Goal: Transaction & Acquisition: Purchase product/service

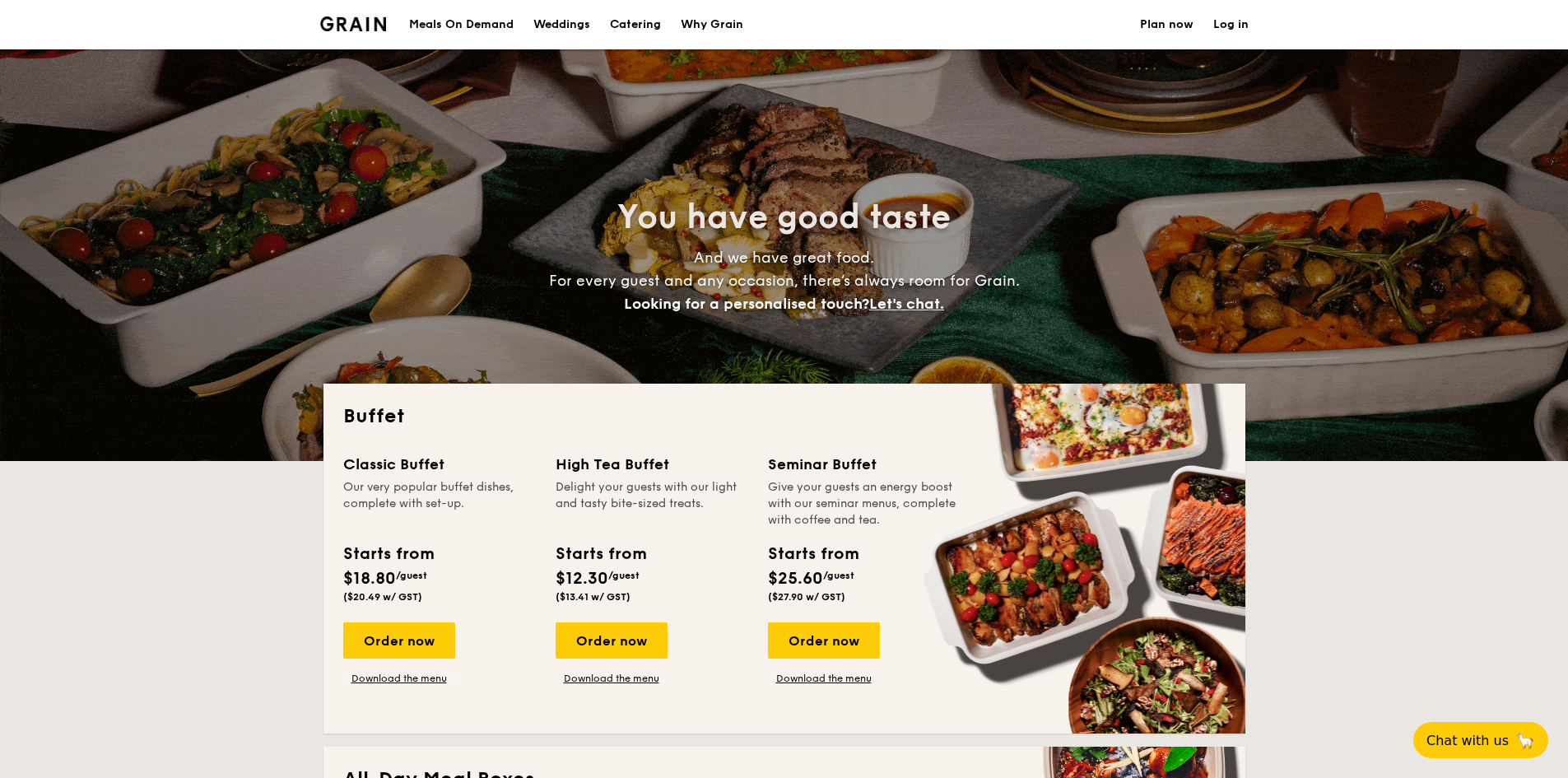
select select
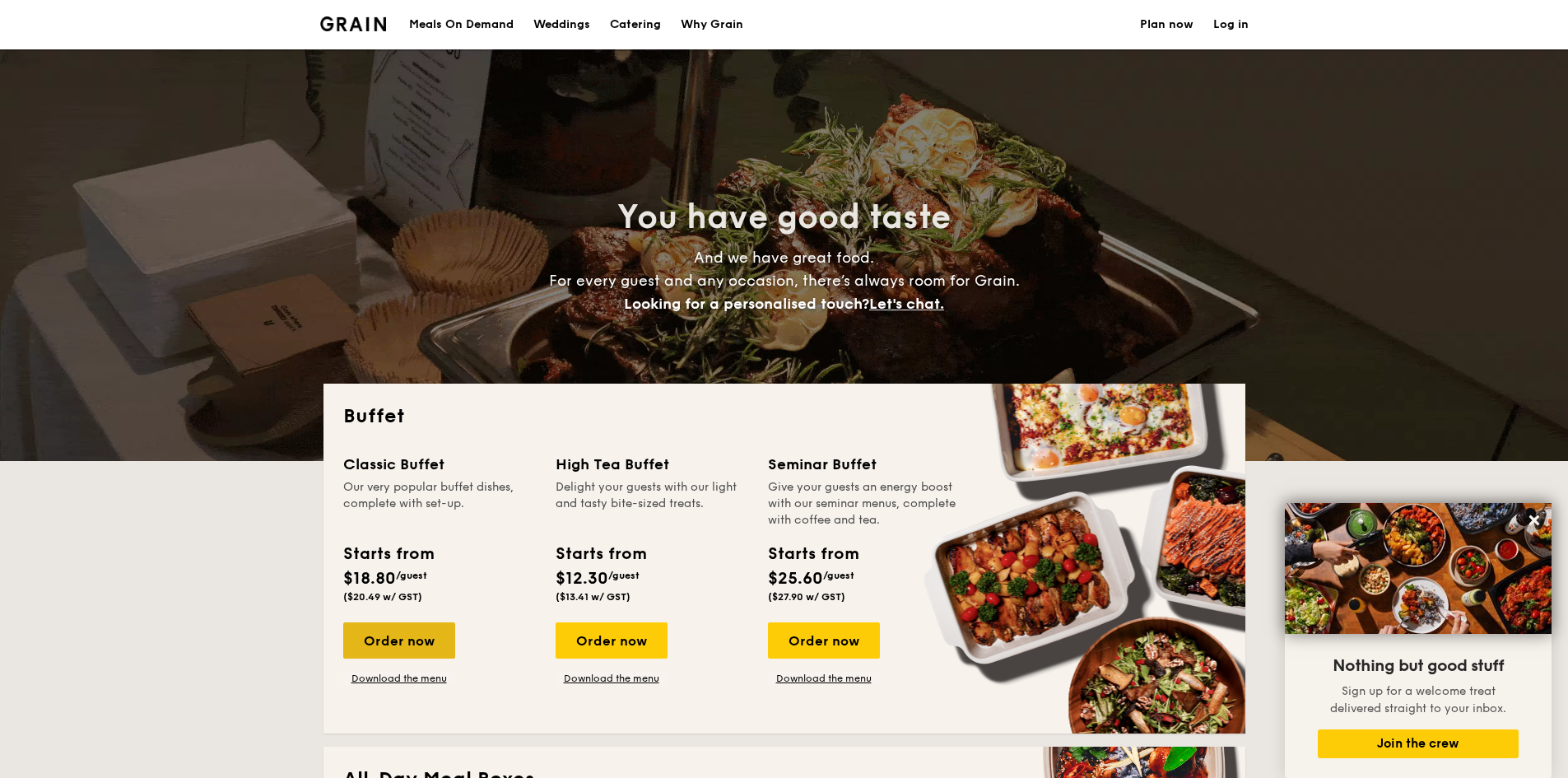
click at [361, 643] on div "Order now" at bounding box center [400, 640] width 112 height 36
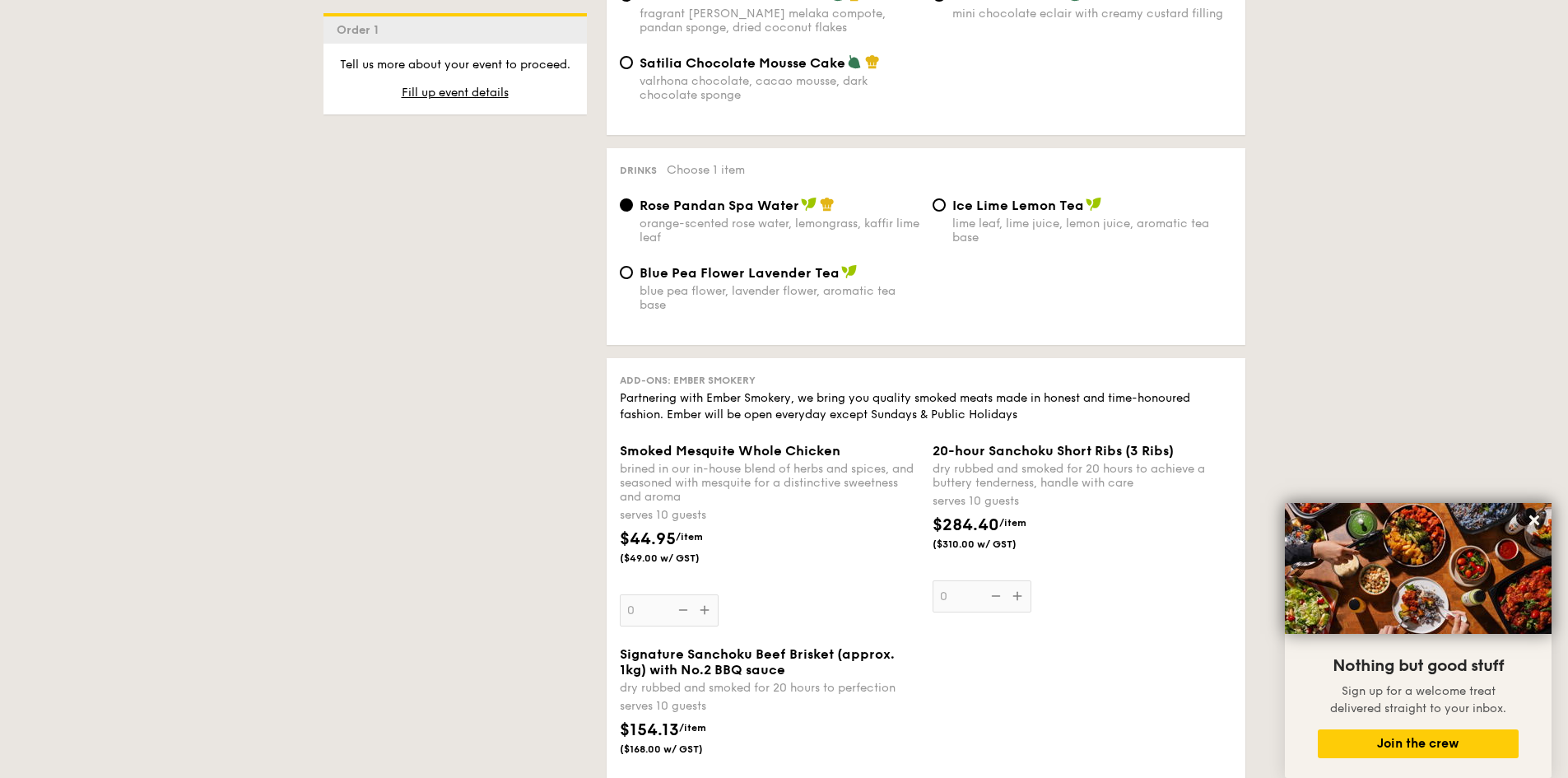
scroll to position [1001, 0]
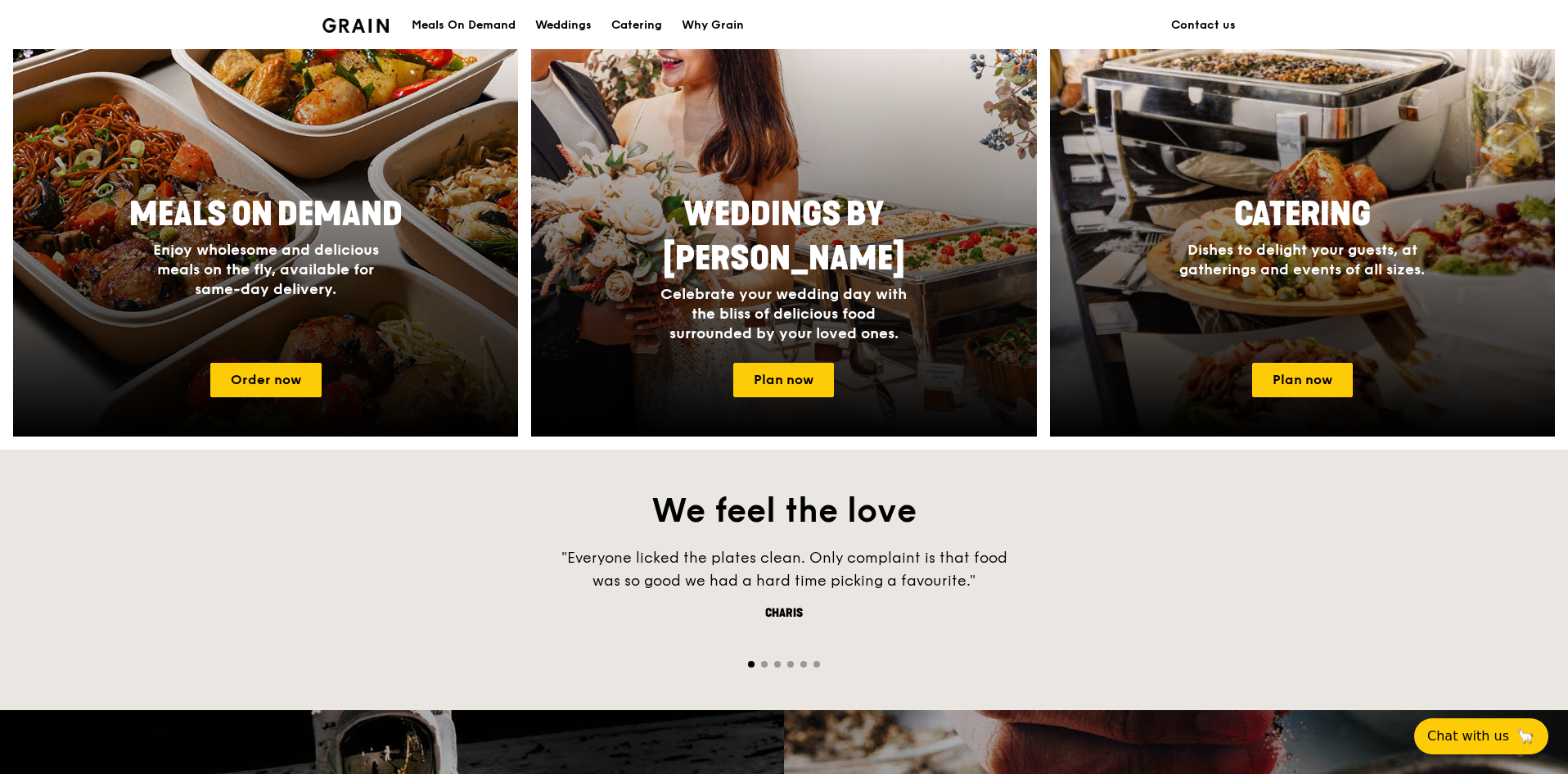
scroll to position [737, 0]
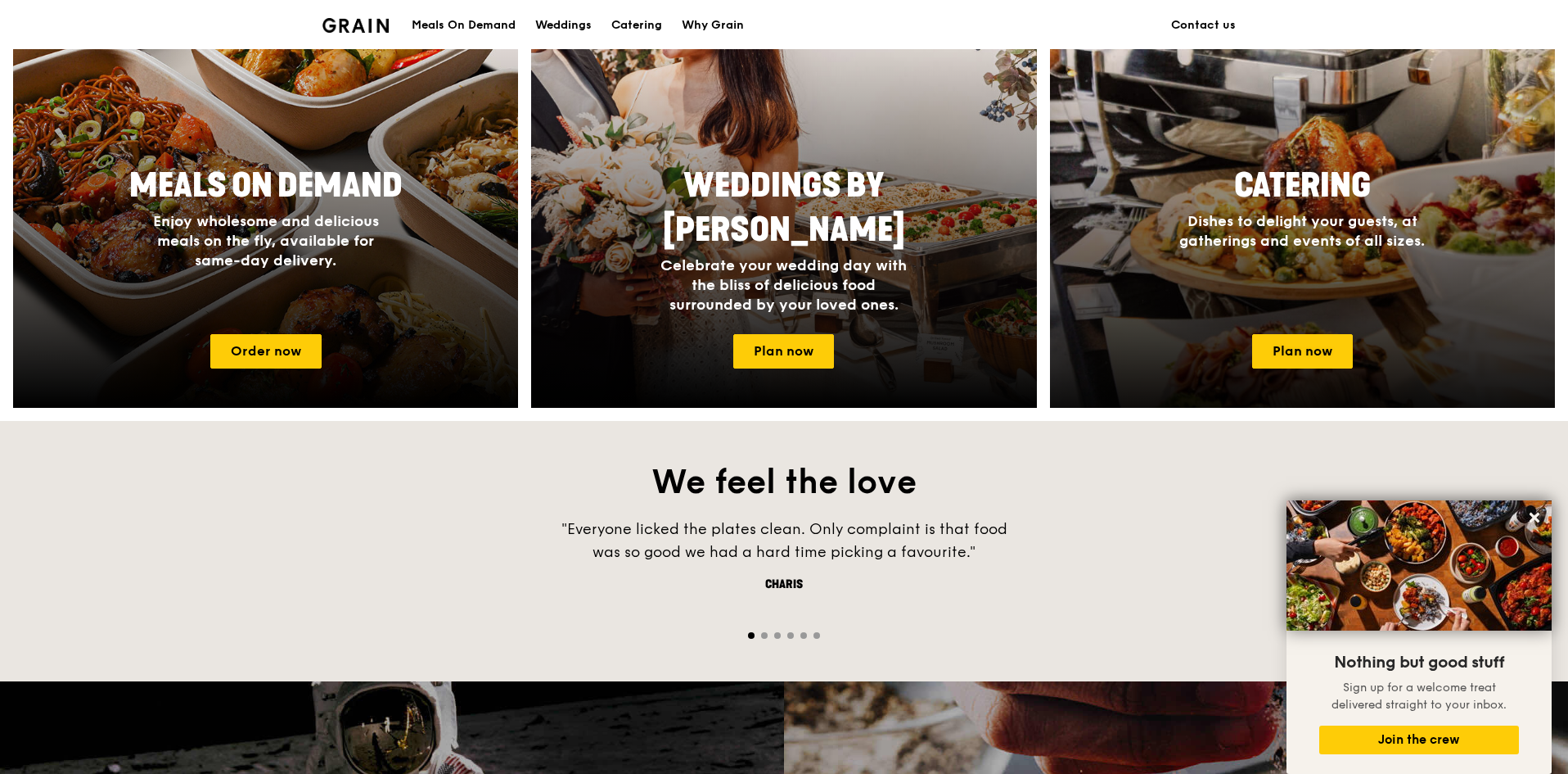
click at [1312, 326] on div at bounding box center [1303, 169] width 556 height 524
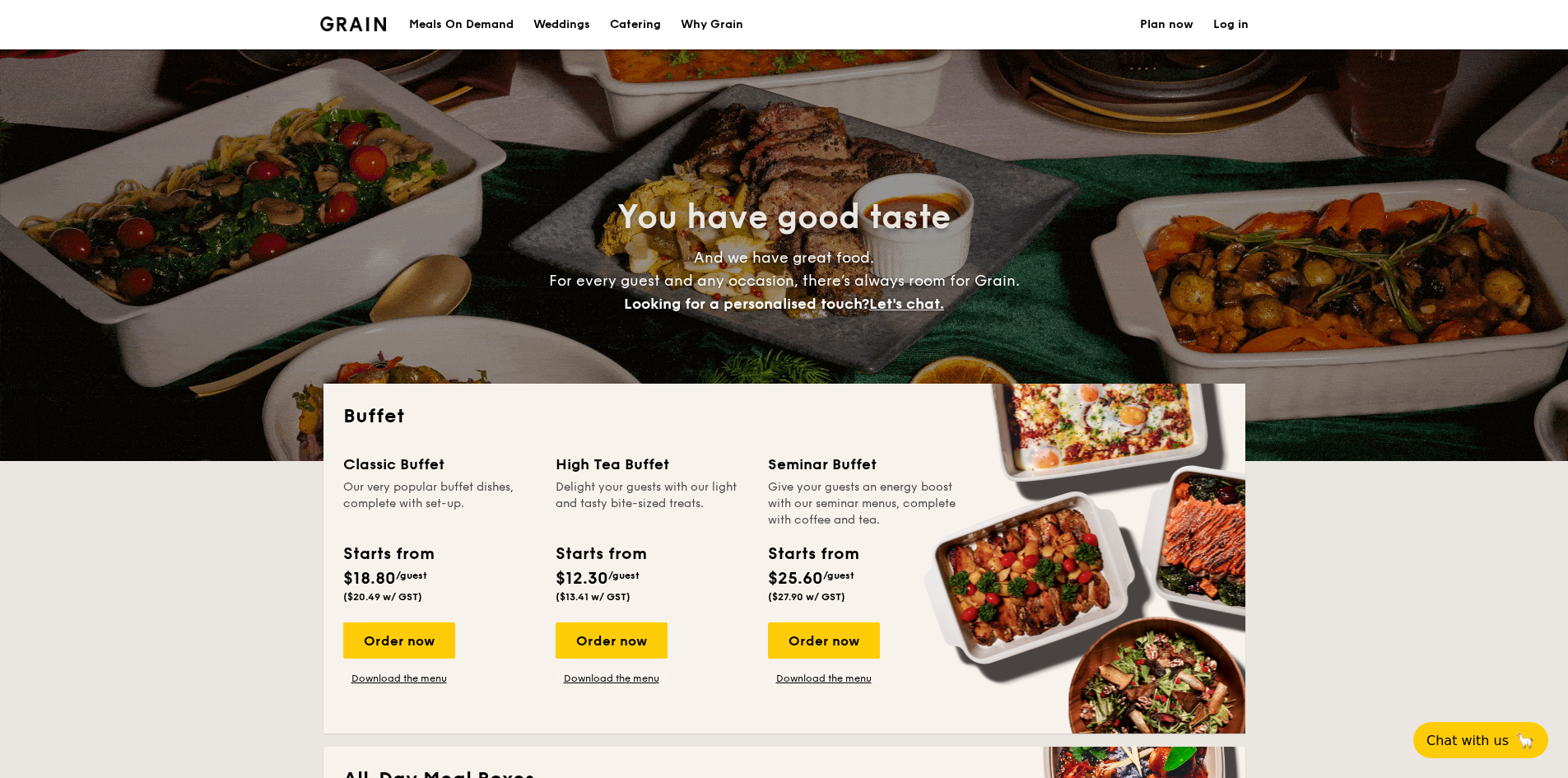
select select
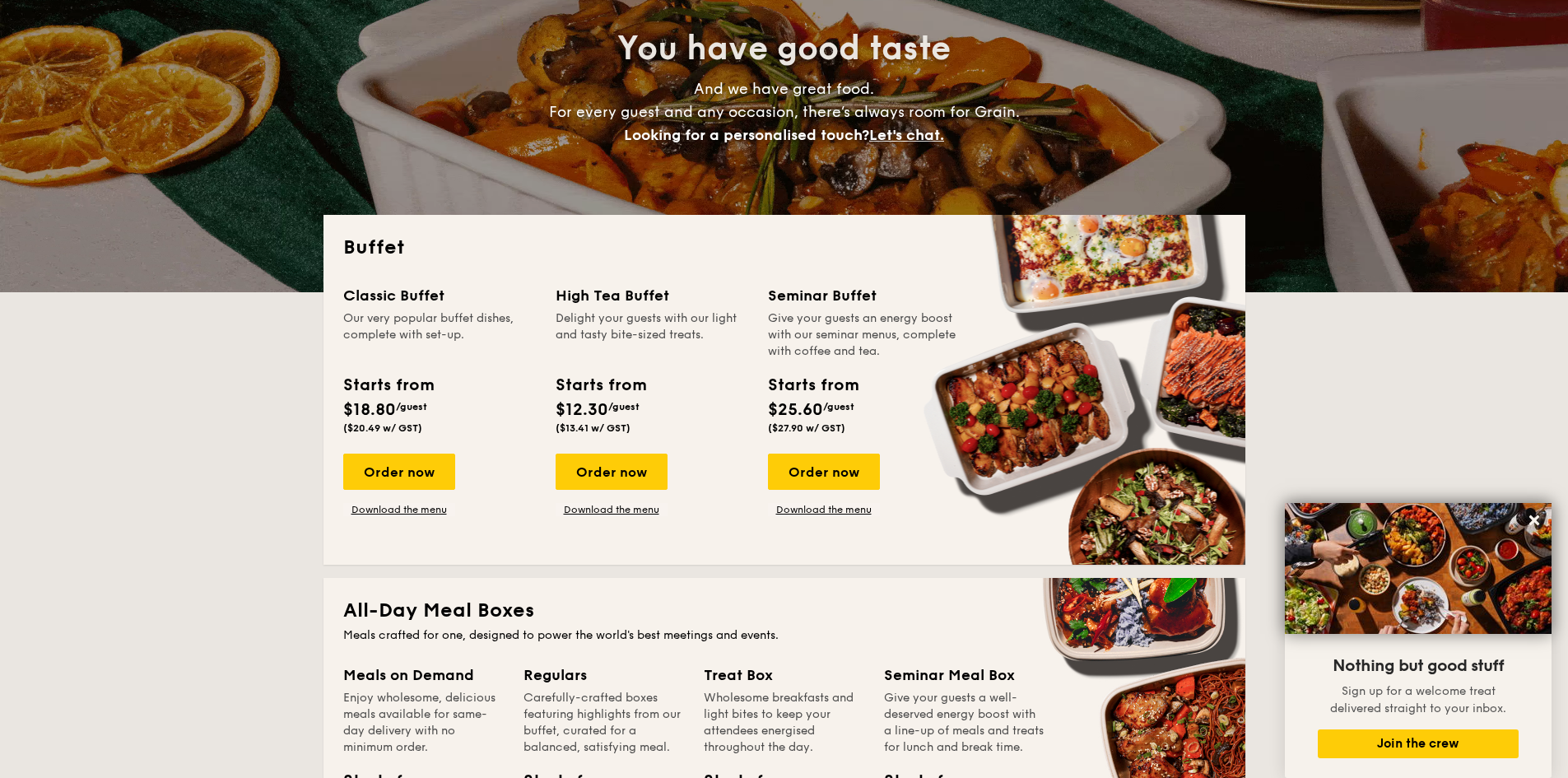
scroll to position [164, 0]
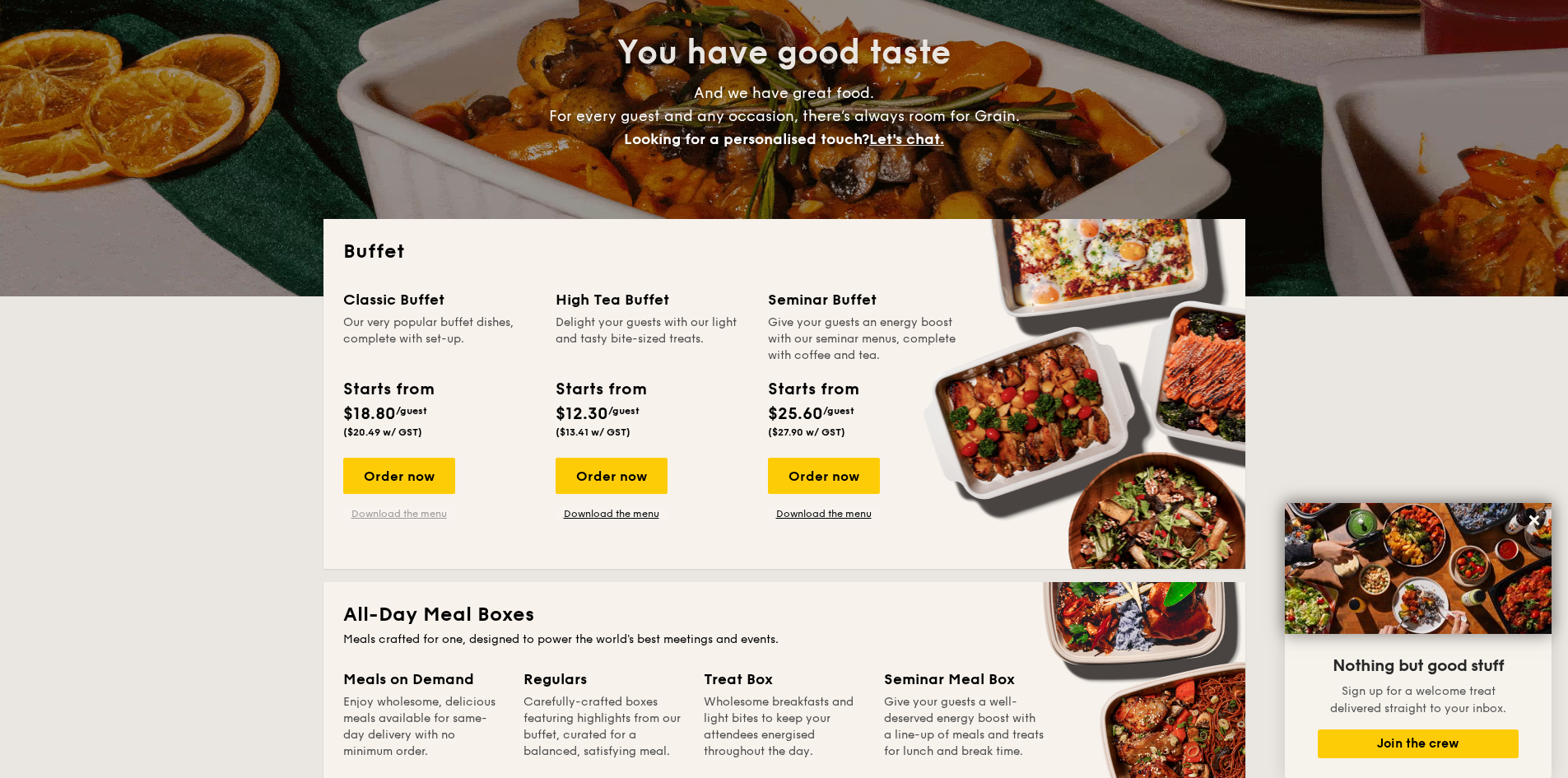
click at [429, 514] on link "Download the menu" at bounding box center [400, 514] width 112 height 13
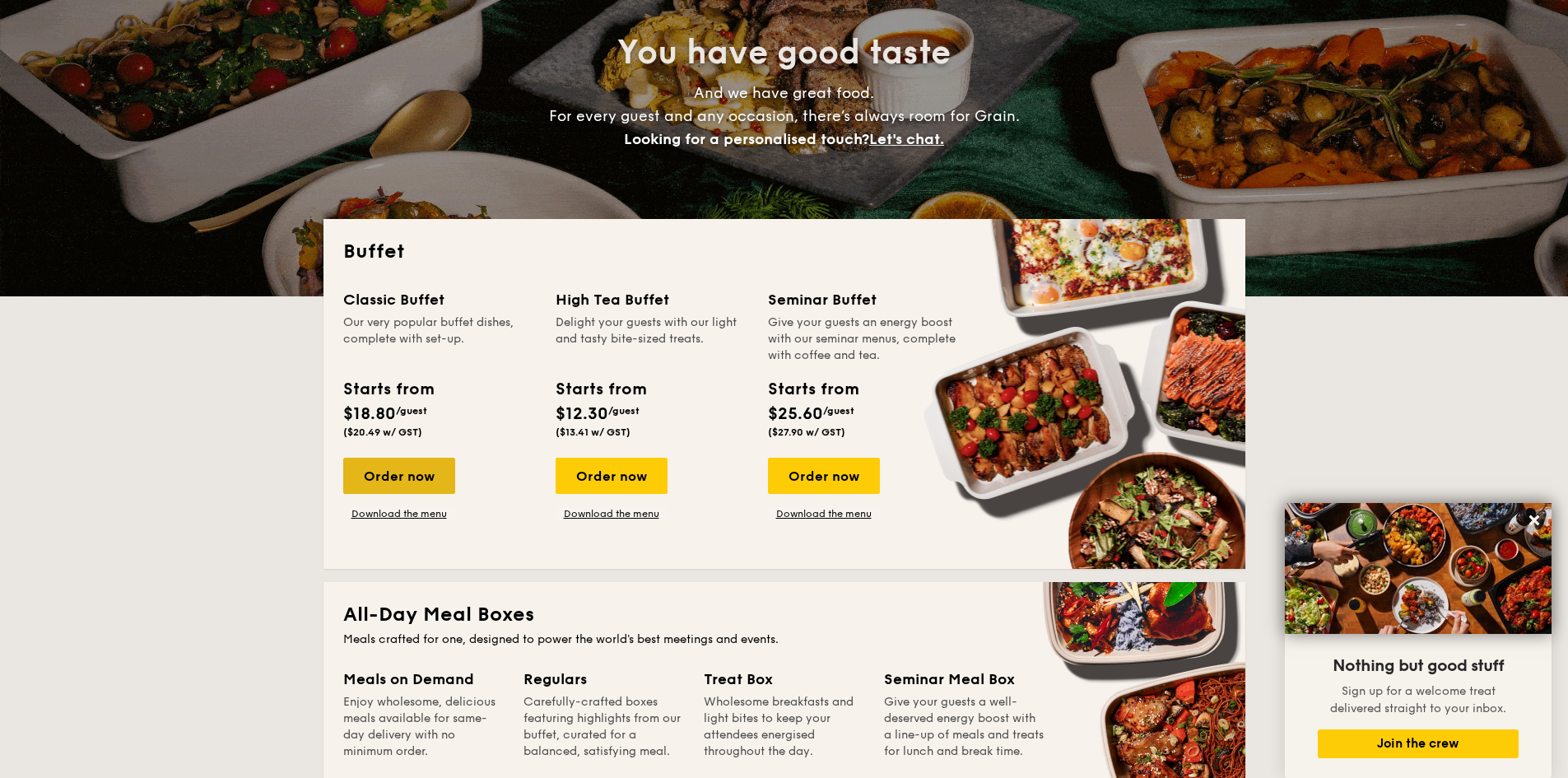
click at [426, 470] on div "Order now" at bounding box center [400, 475] width 112 height 36
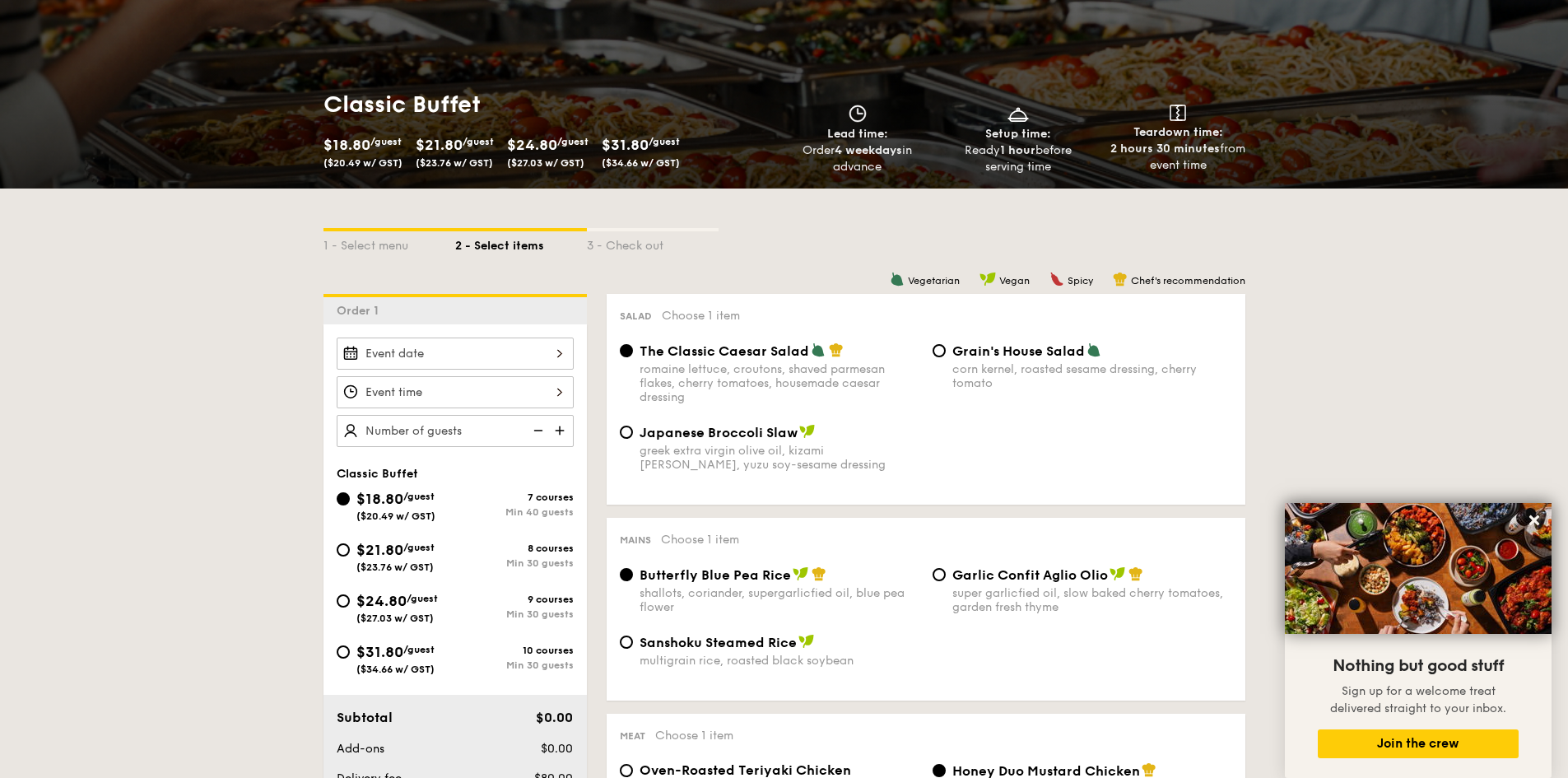
scroll to position [329, 0]
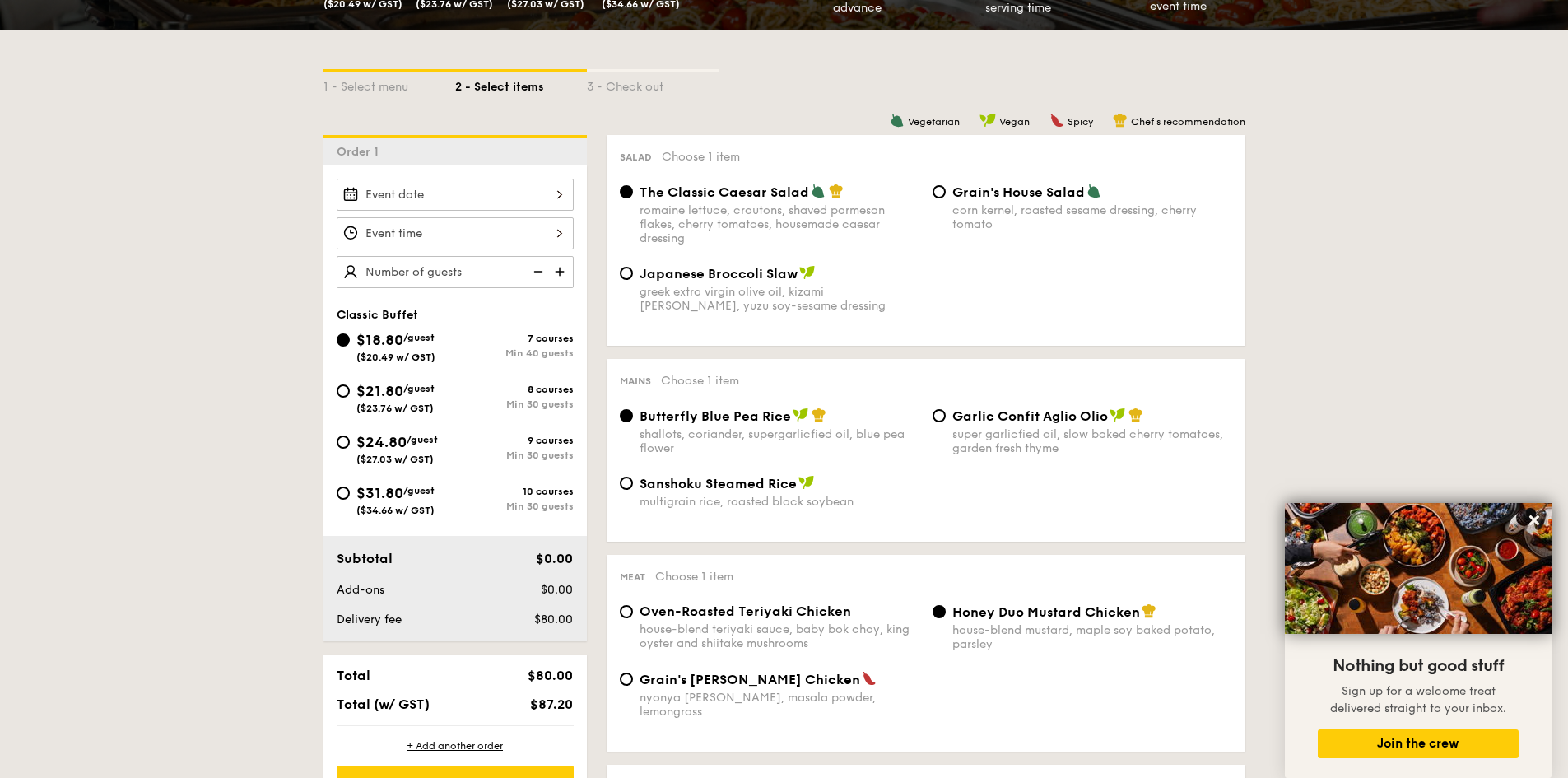
click at [349, 385] on div "$21.80 /guest ($23.76 w/ GST)" at bounding box center [396, 396] width 118 height 34
click at [349, 385] on input "$21.80 /guest ($23.76 w/ GST) 8 courses Min 30 guests" at bounding box center [344, 391] width 13 height 13
radio input "true"
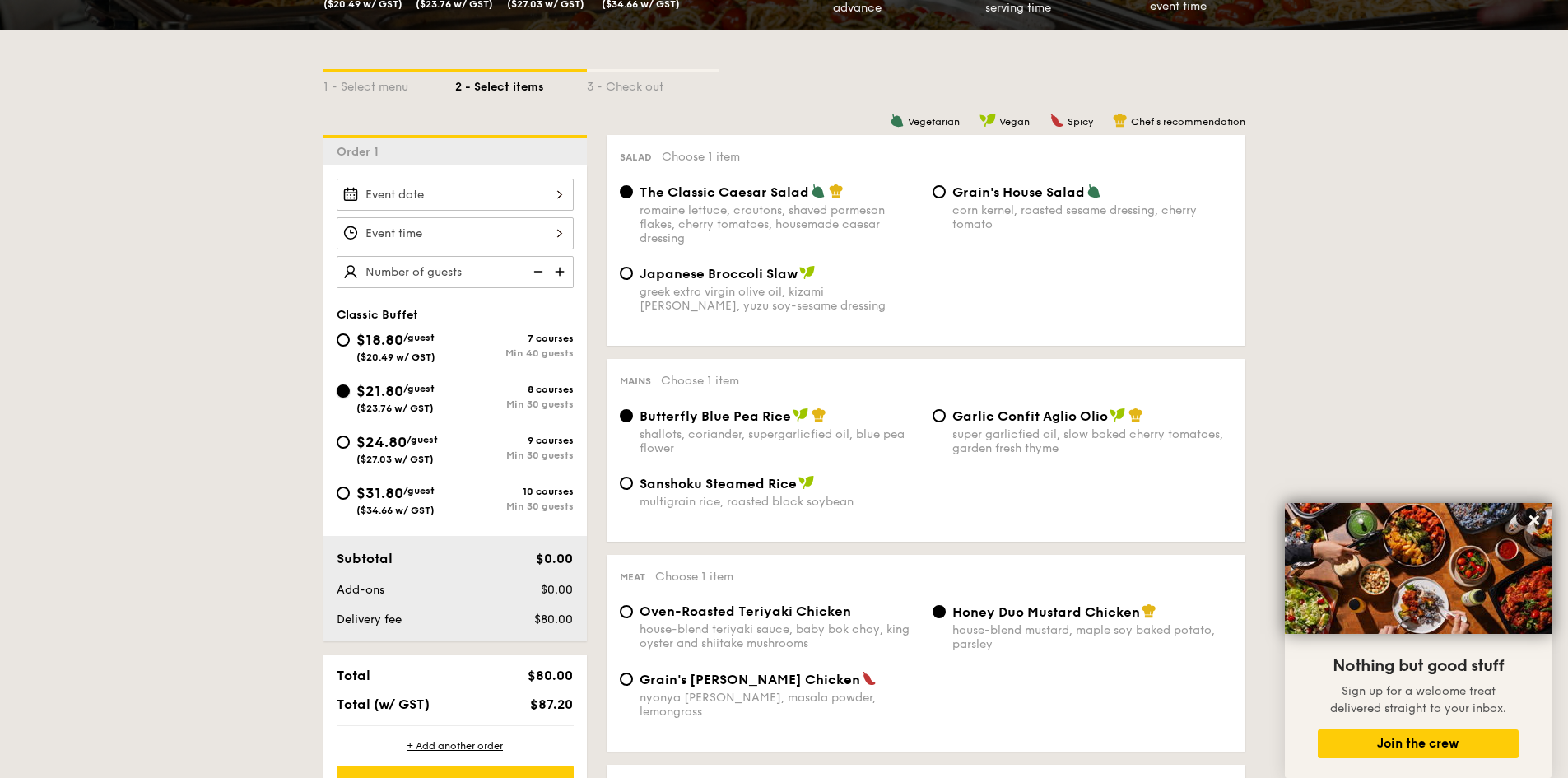
radio input "true"
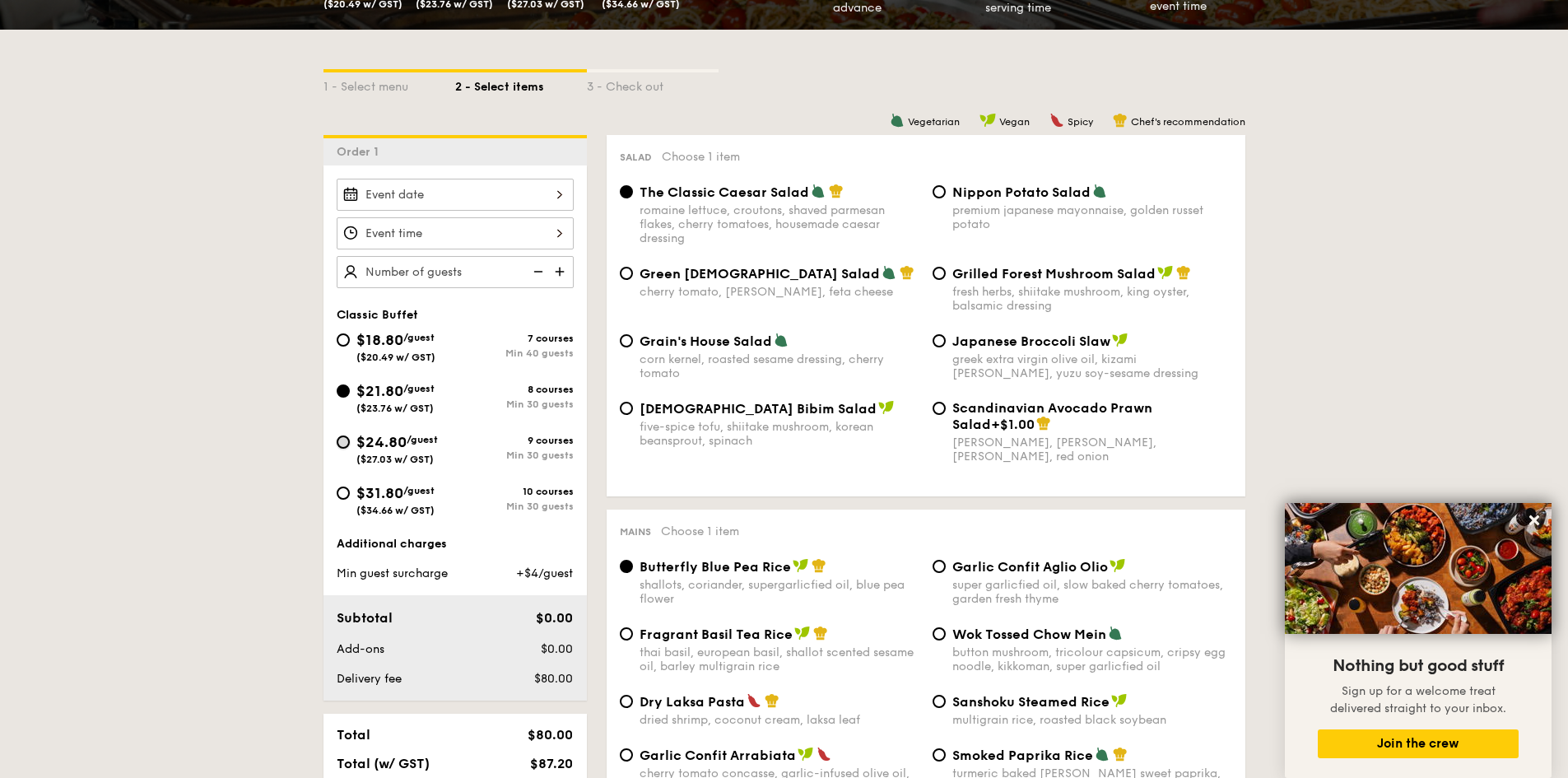
click at [347, 446] on input "$24.80 /guest ($27.03 w/ GST) 9 courses Min 30 guests" at bounding box center [344, 442] width 13 height 13
radio input "true"
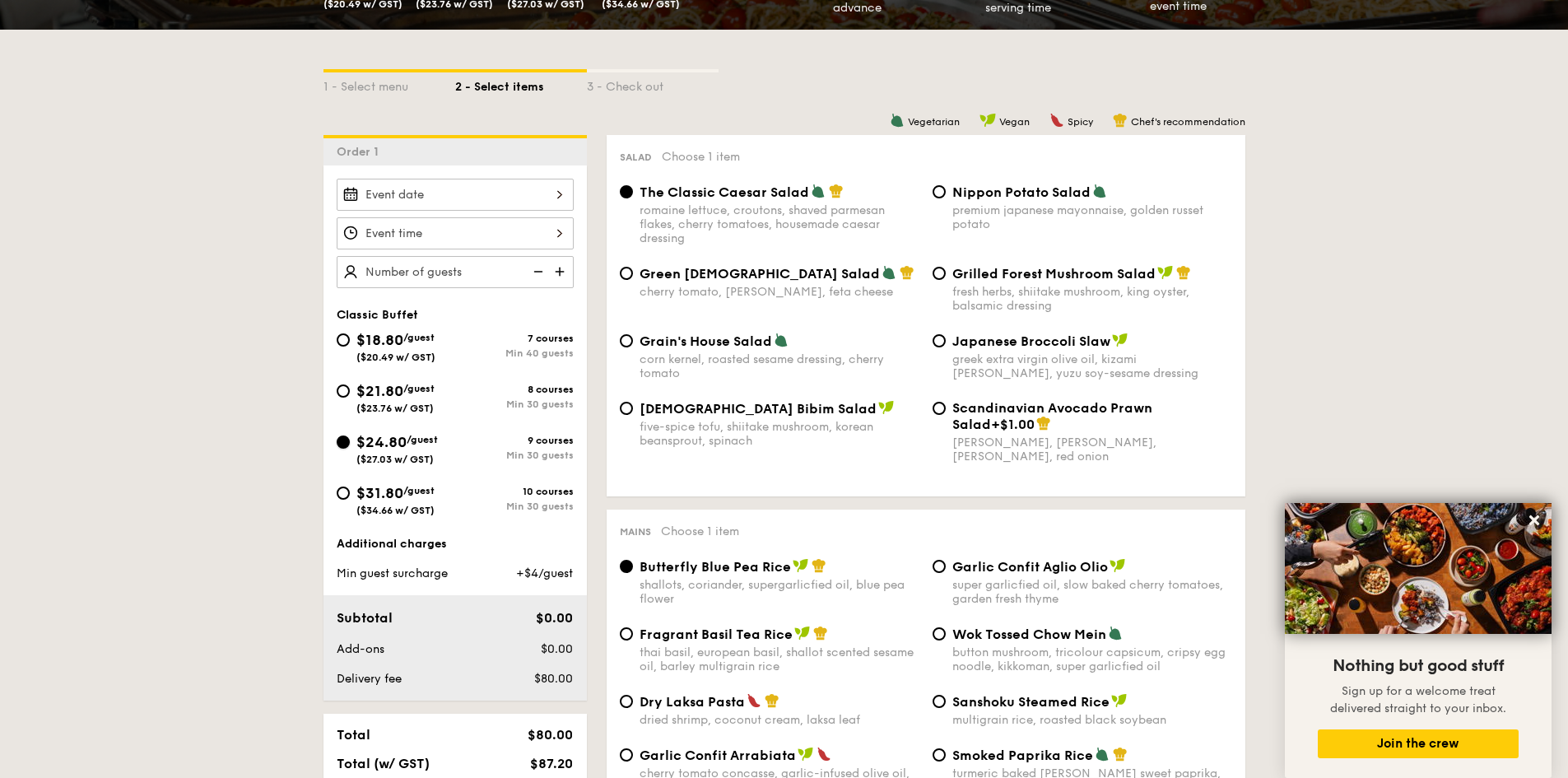
radio input "true"
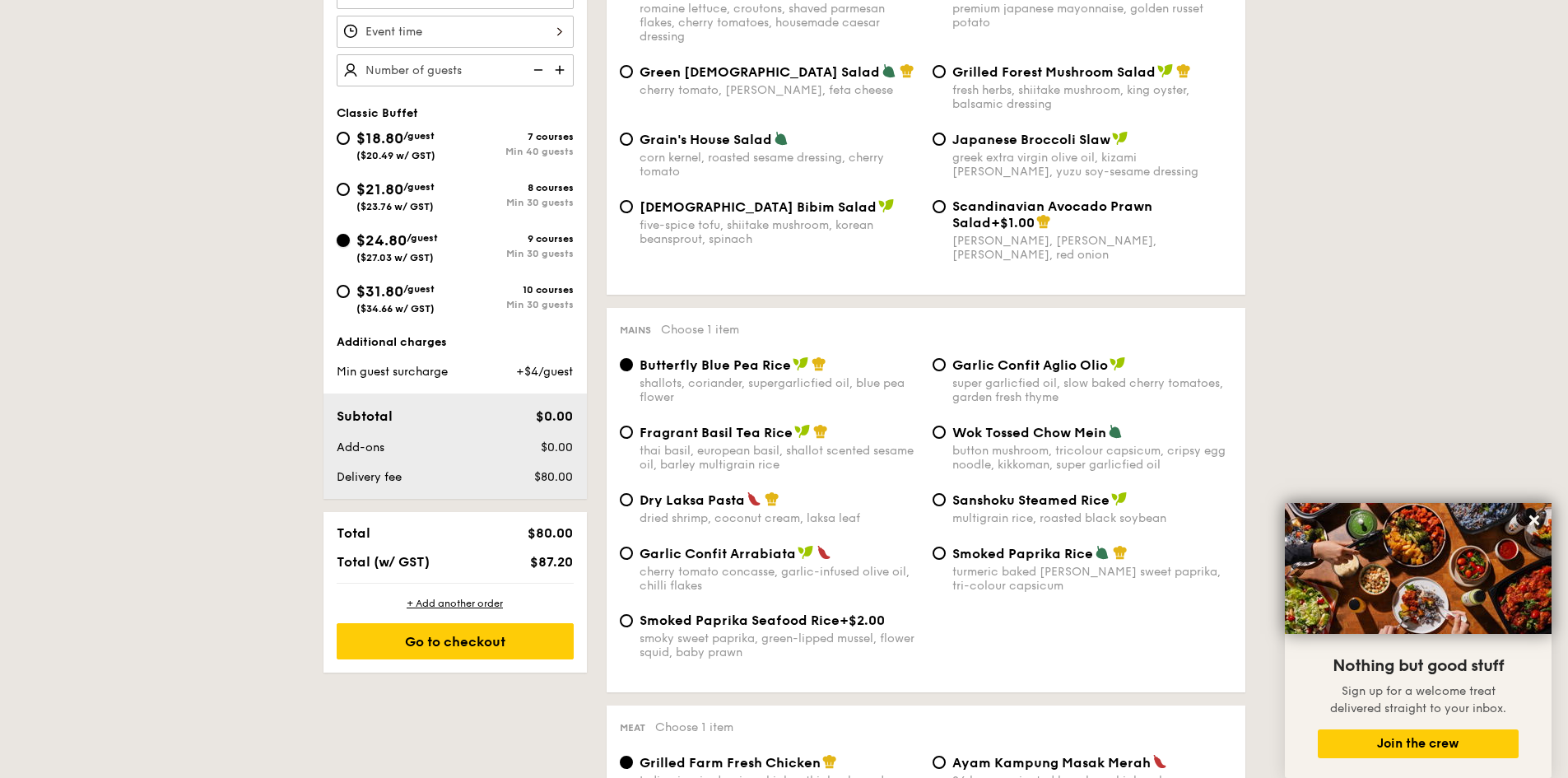
scroll to position [0, 0]
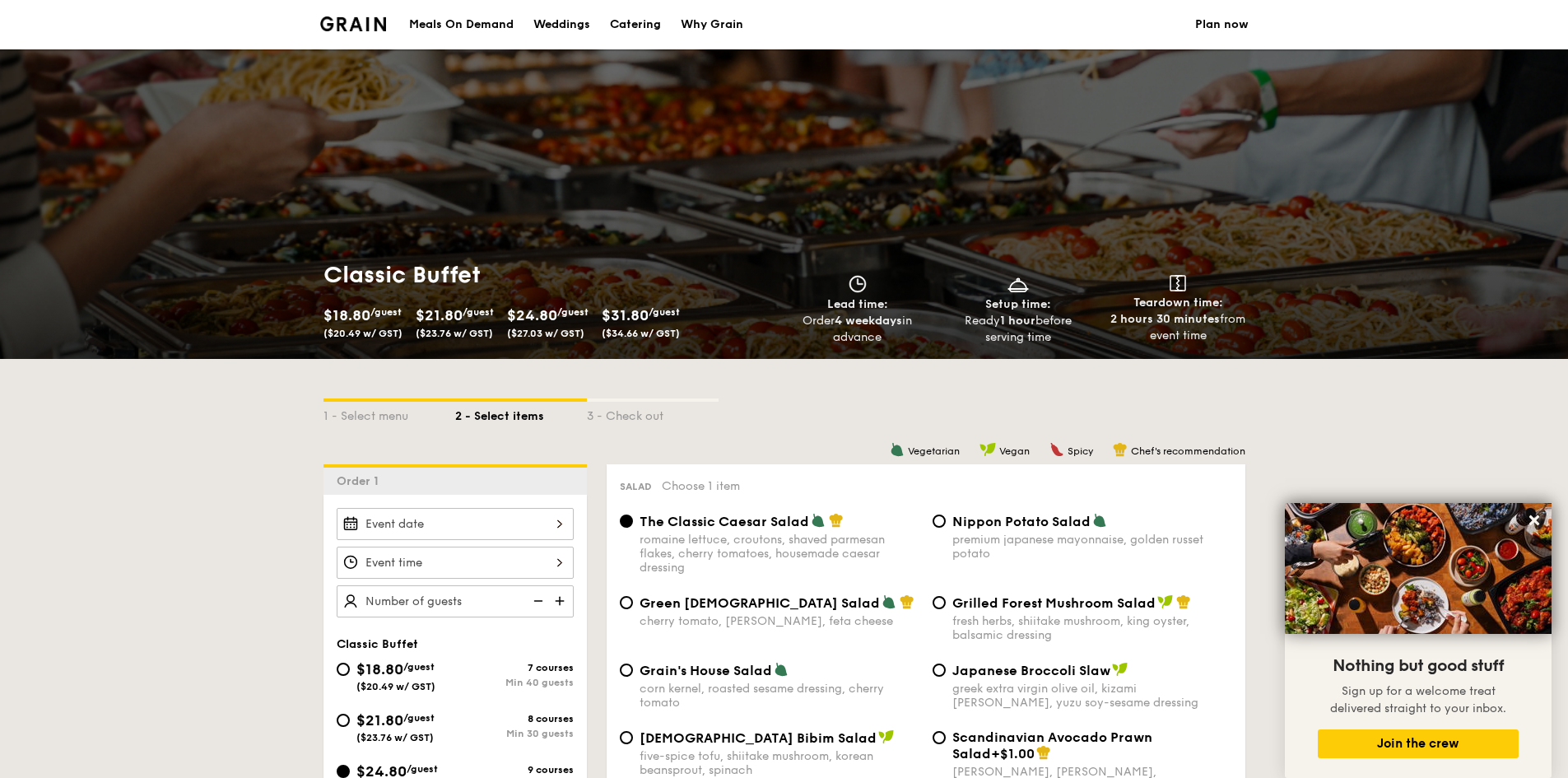
scroll to position [164, 0]
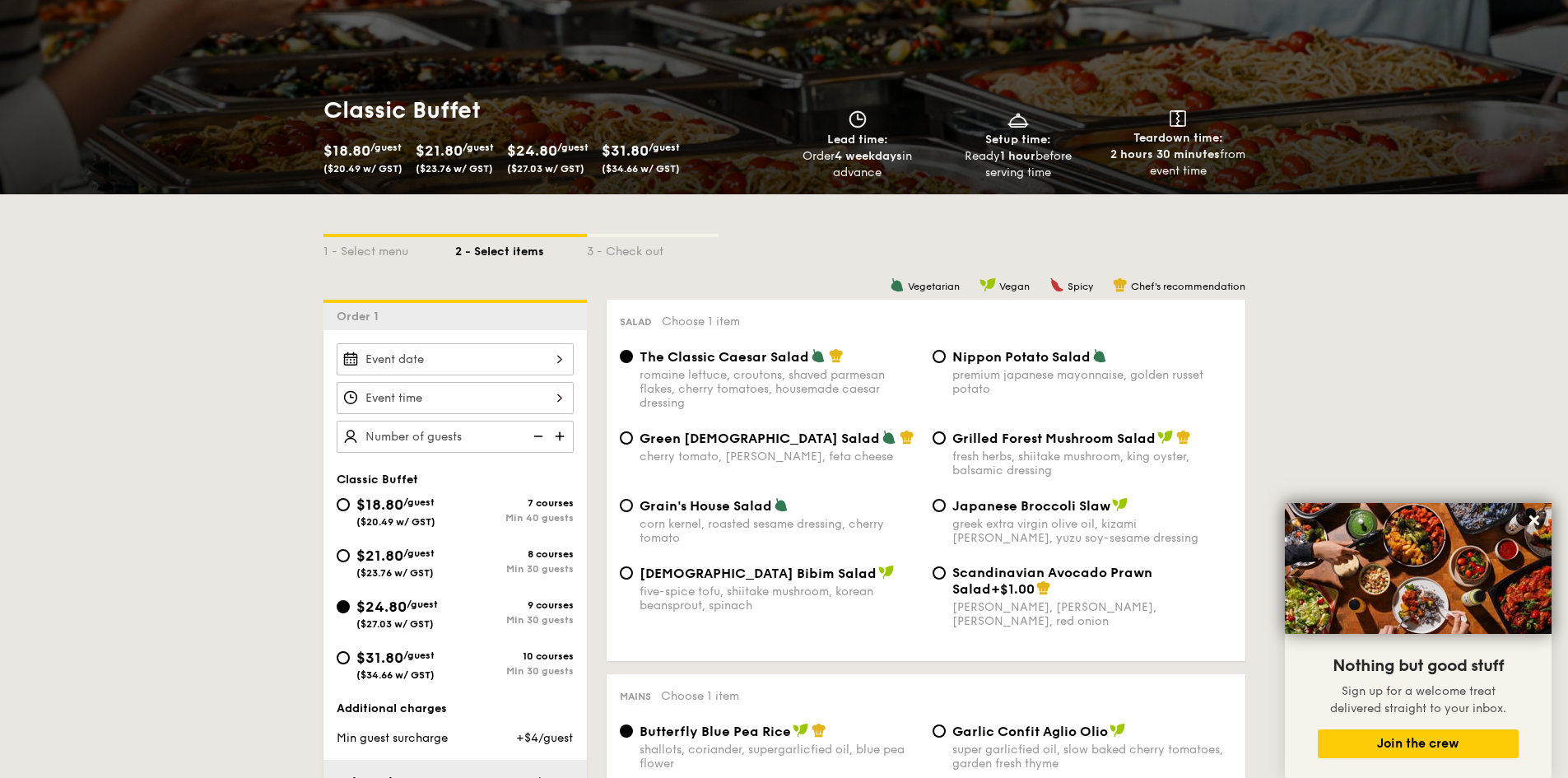
select select
